Goal: Book appointment/travel/reservation

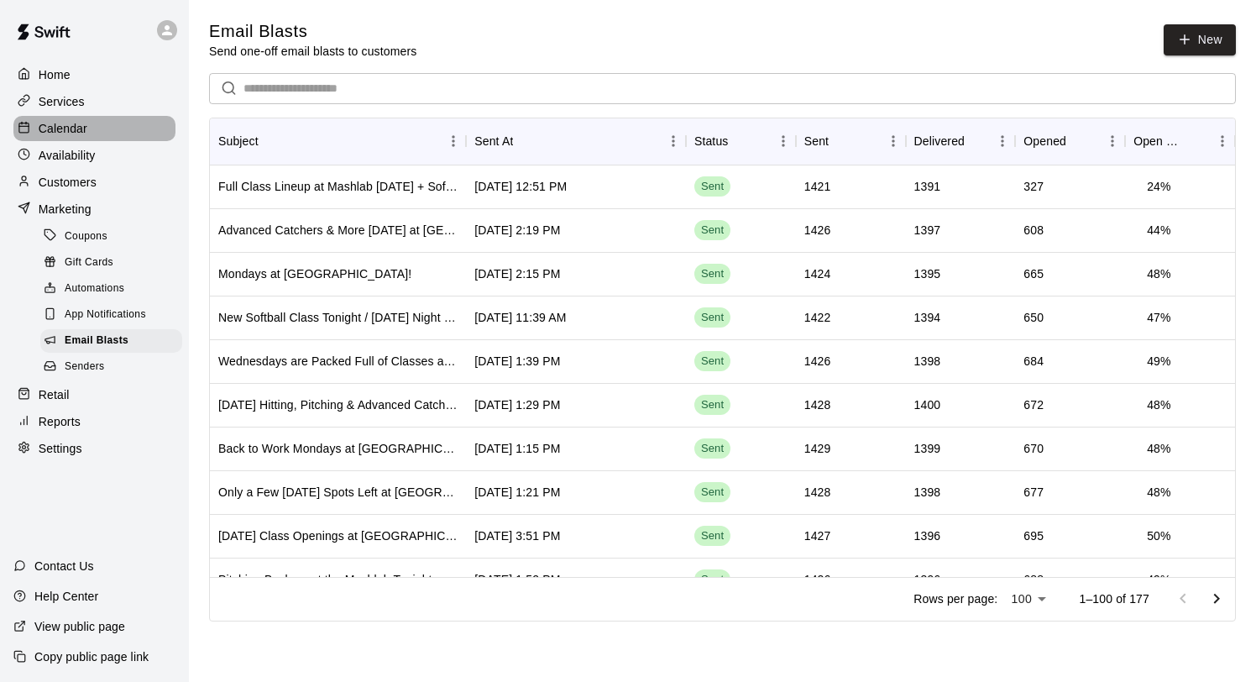
click at [91, 131] on div "Calendar" at bounding box center [94, 128] width 162 height 25
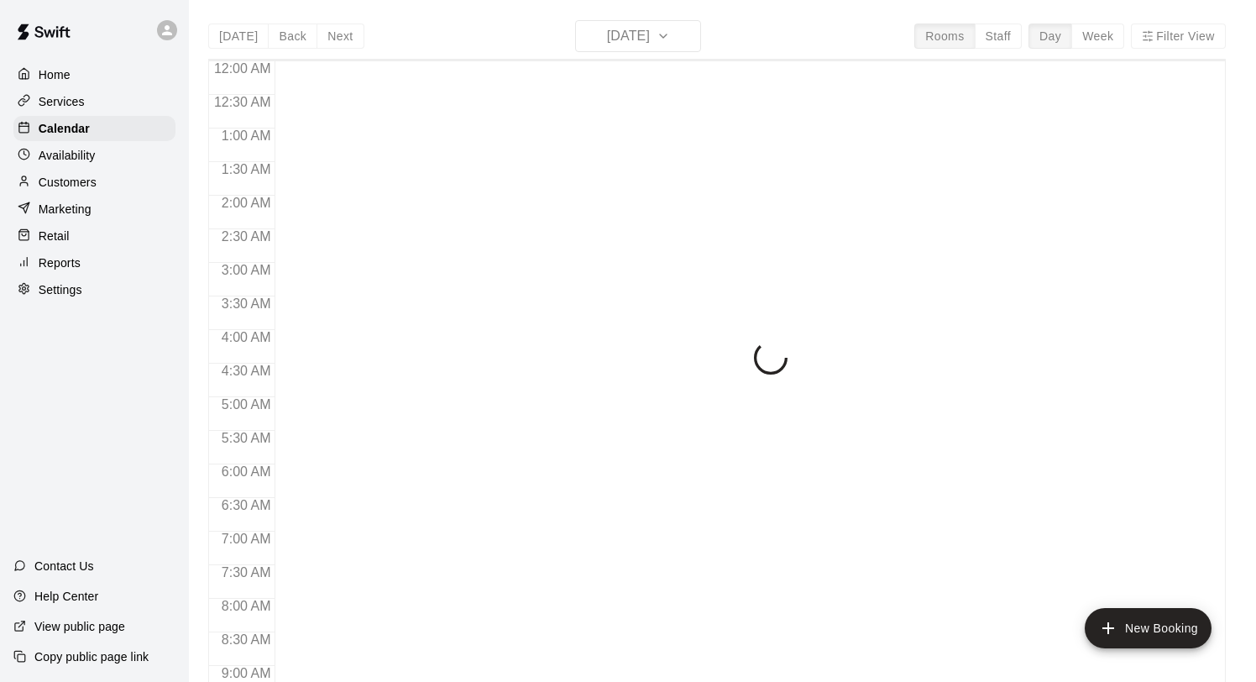
scroll to position [973, 0]
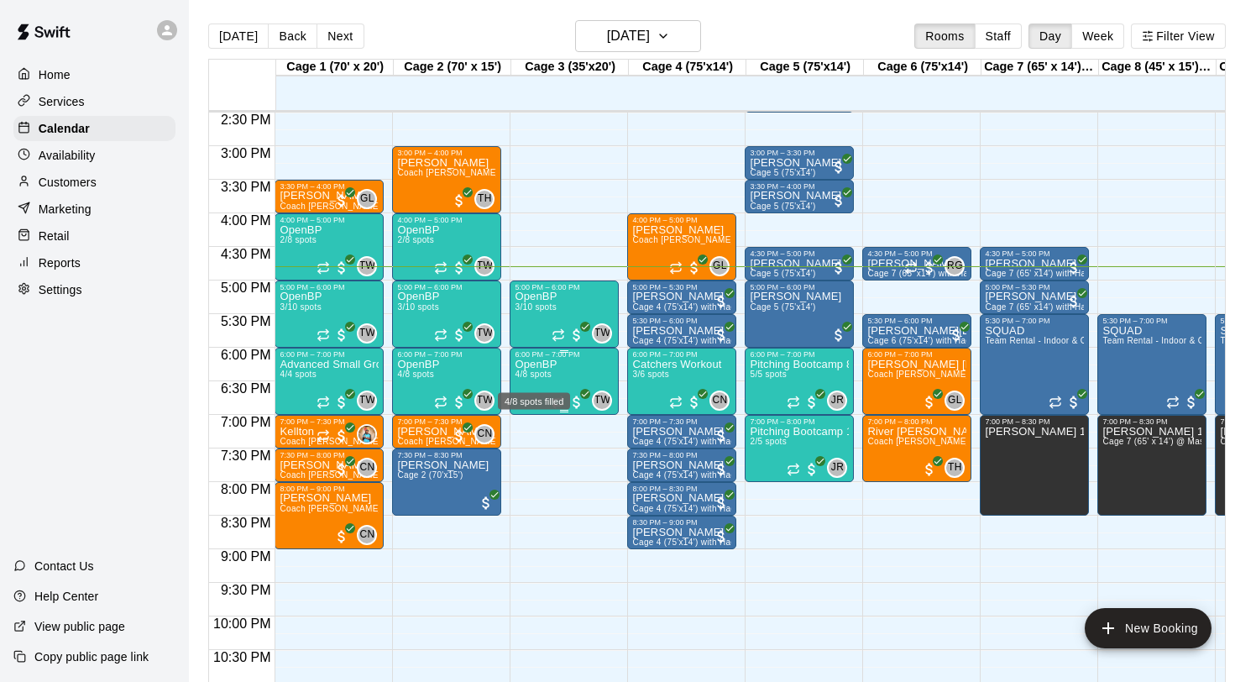
click at [541, 377] on span "4/8 spots" at bounding box center [533, 374] width 37 height 9
click at [537, 387] on icon "edit" at bounding box center [532, 388] width 20 height 20
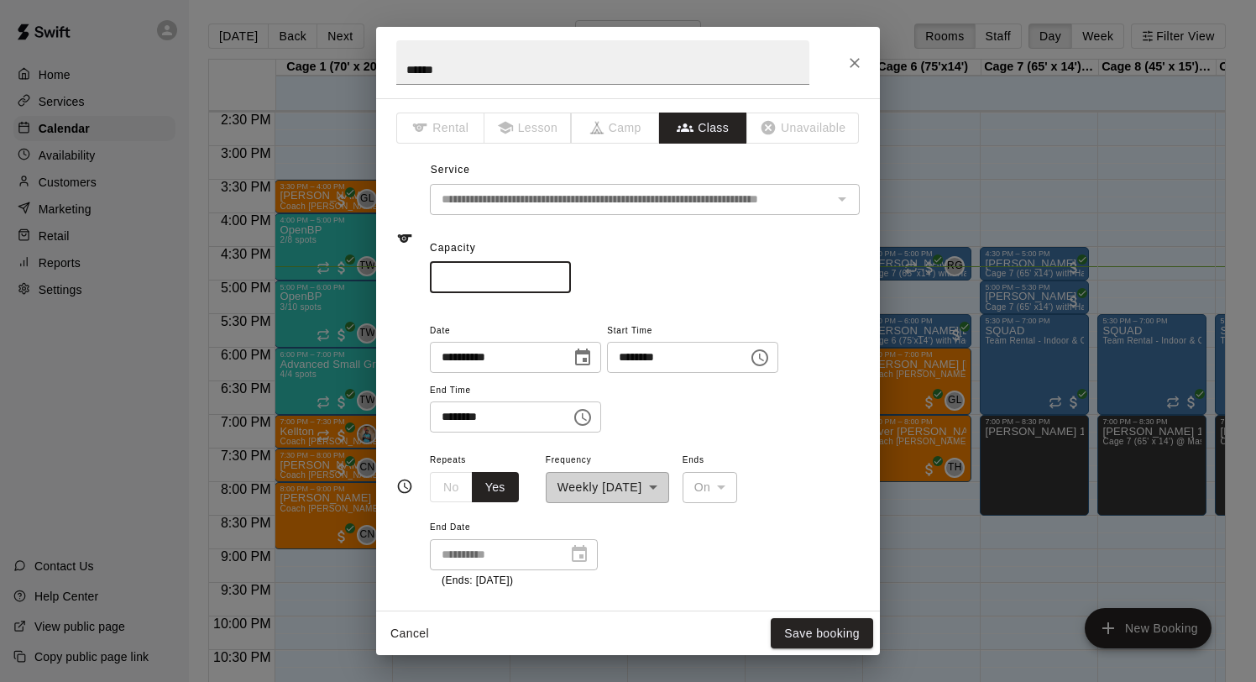
click at [563, 280] on input "*" at bounding box center [500, 277] width 141 height 31
type input "*"
click at [563, 280] on input "*" at bounding box center [500, 277] width 141 height 31
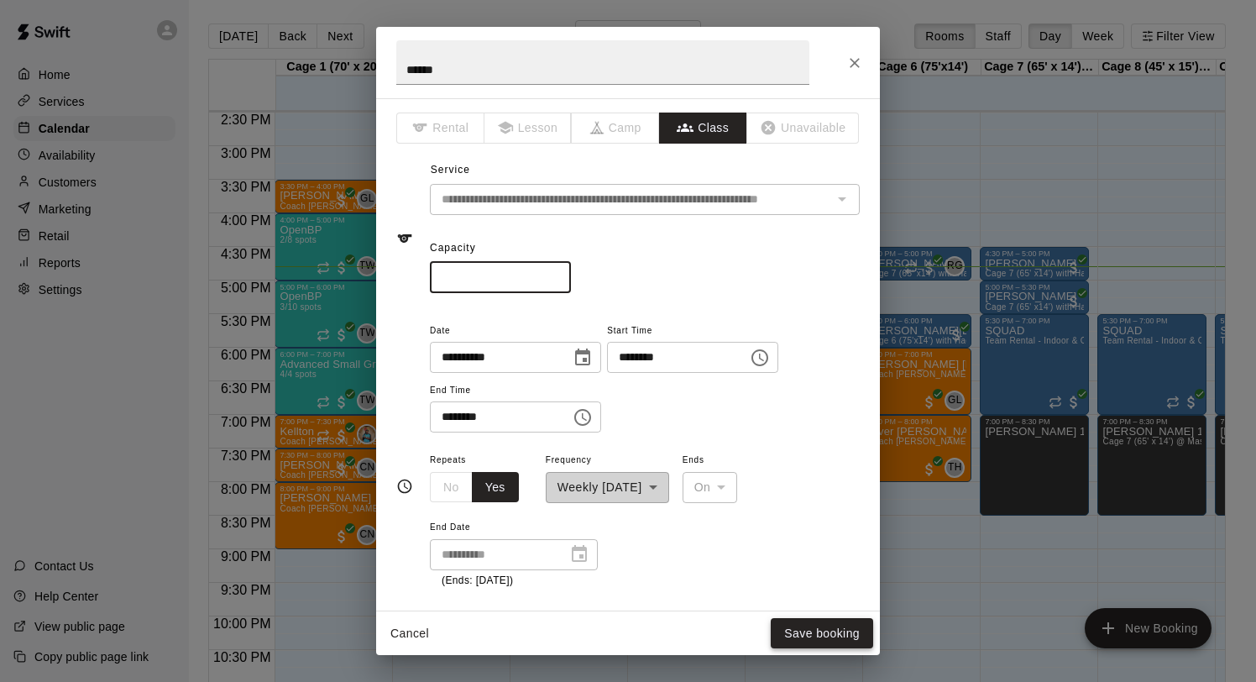
click at [808, 620] on button "Save booking" at bounding box center [822, 633] width 102 height 31
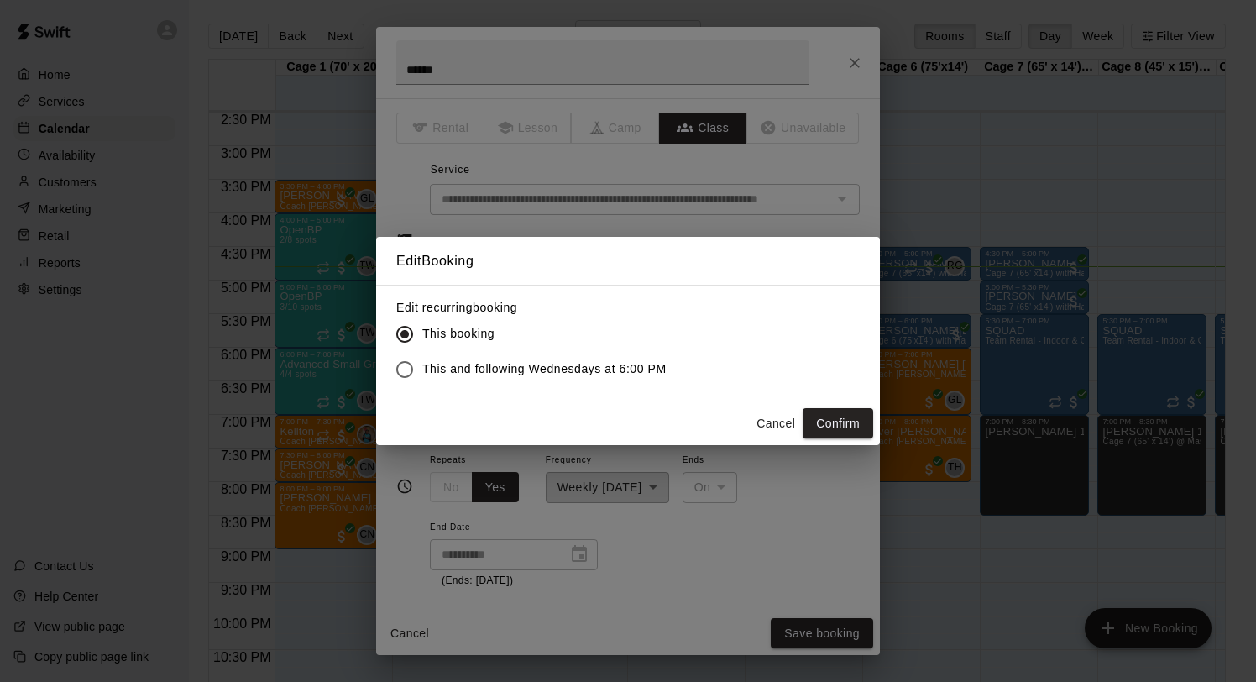
click at [779, 422] on button "Cancel" at bounding box center [776, 423] width 54 height 31
